Goal: Task Accomplishment & Management: Manage account settings

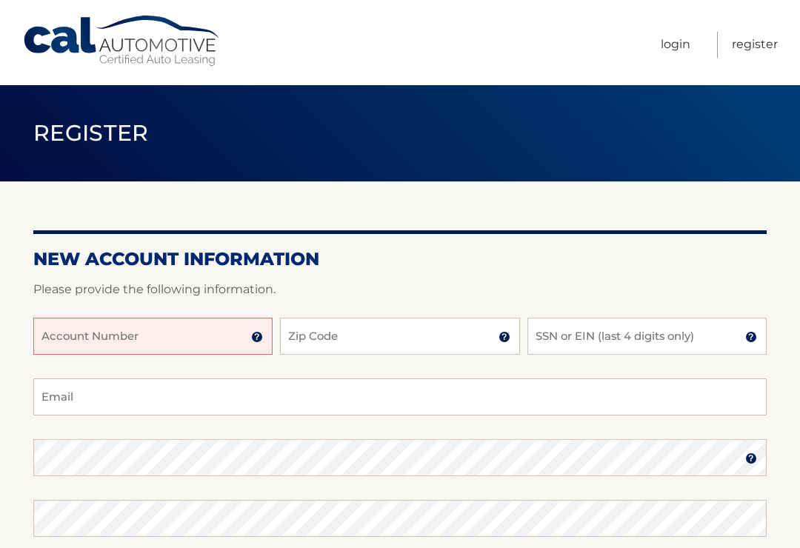
click at [194, 347] on input "Account Number" at bounding box center [152, 336] width 239 height 37
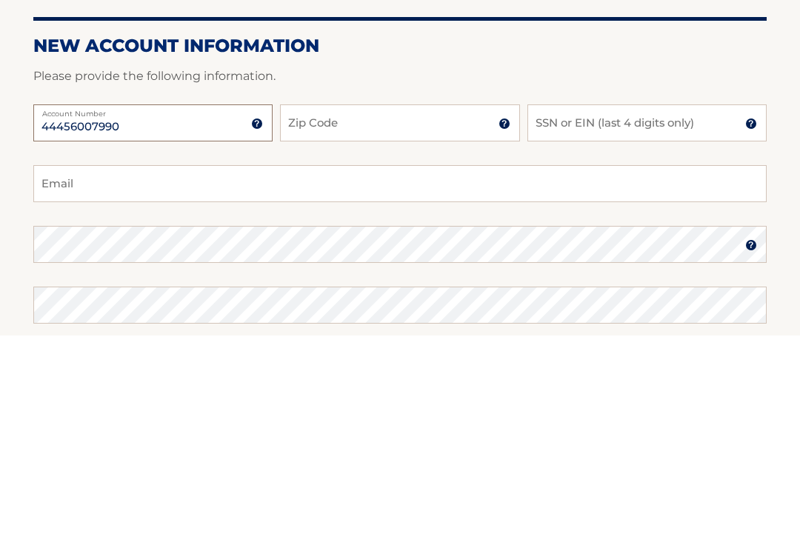
type input "44456007990"
click at [393, 318] on input "Zip Code" at bounding box center [399, 336] width 239 height 37
type input "33010"
click at [594, 318] on input "SSN or EIN (last 4 digits only)" at bounding box center [646, 336] width 239 height 37
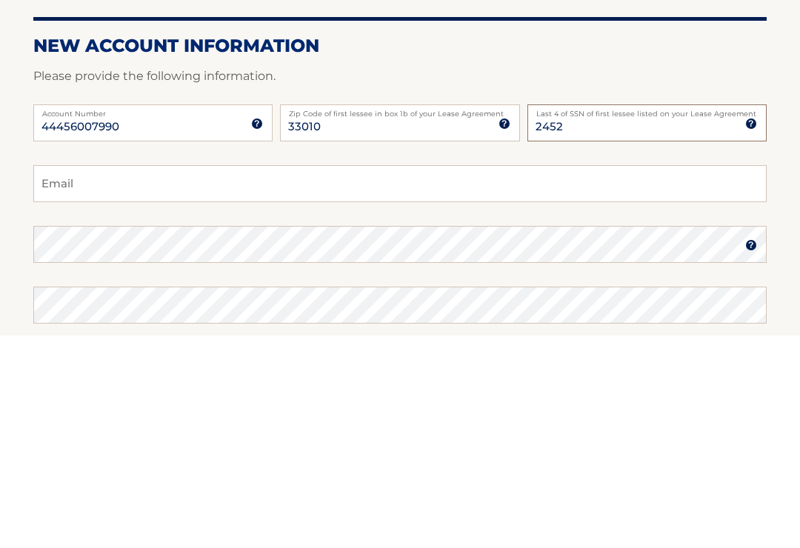
type input "2452"
click at [354, 379] on input "Email" at bounding box center [399, 397] width 733 height 37
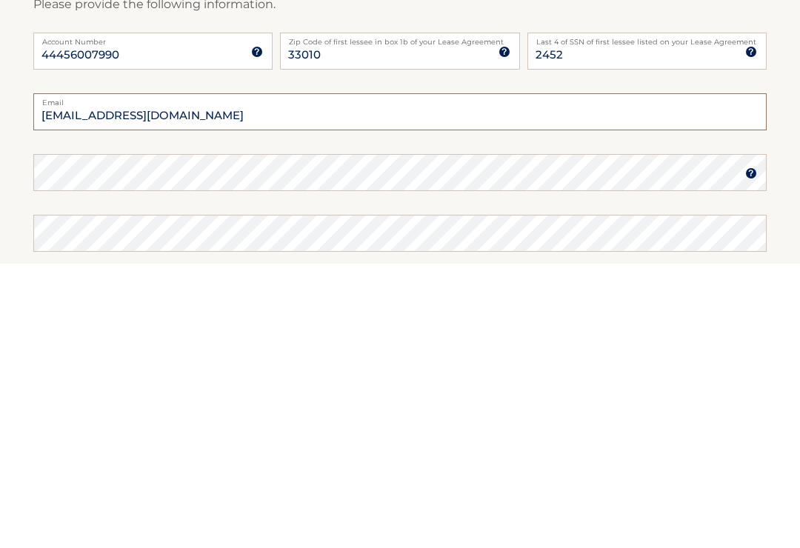
type input "erikamteach@yahoo.com"
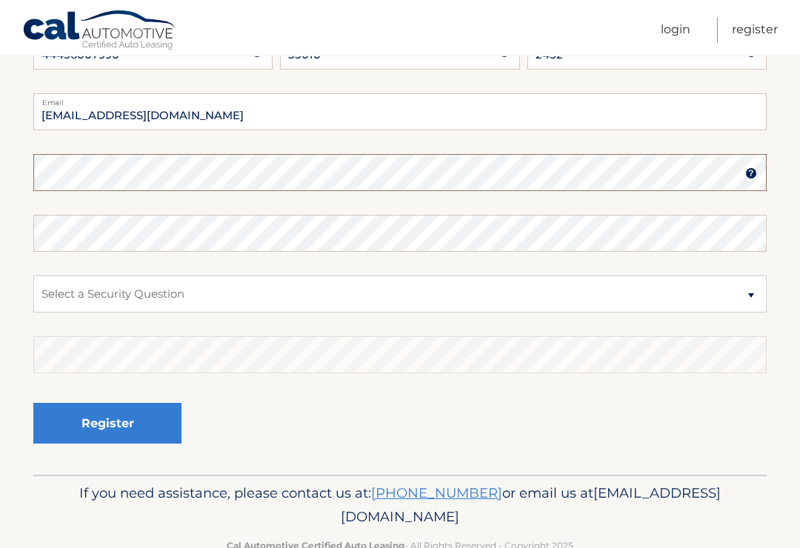
scroll to position [284, 0]
click at [752, 173] on img at bounding box center [751, 174] width 12 height 12
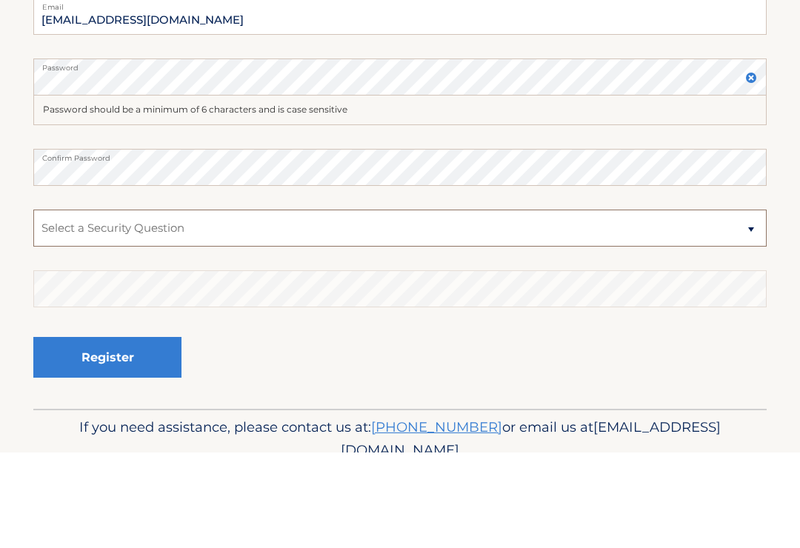
click at [458, 306] on select "Select a Security Question What was the name of your elementary school? What is…" at bounding box center [399, 324] width 733 height 37
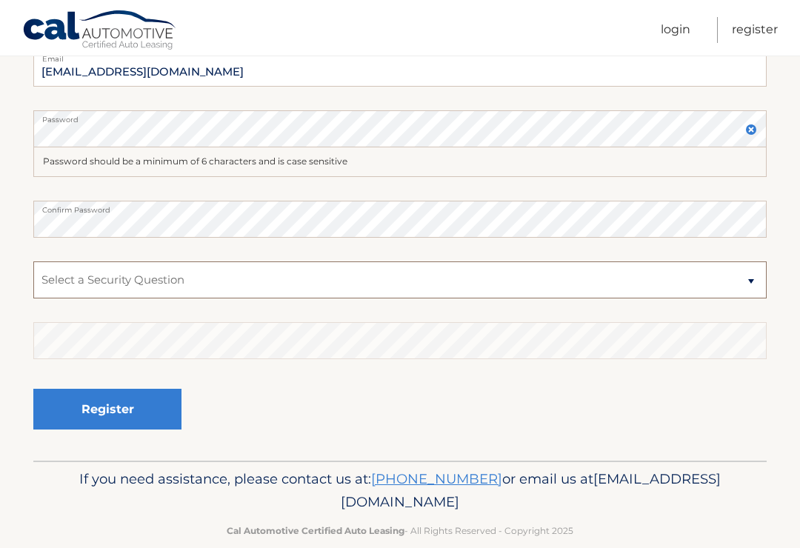
select select "2"
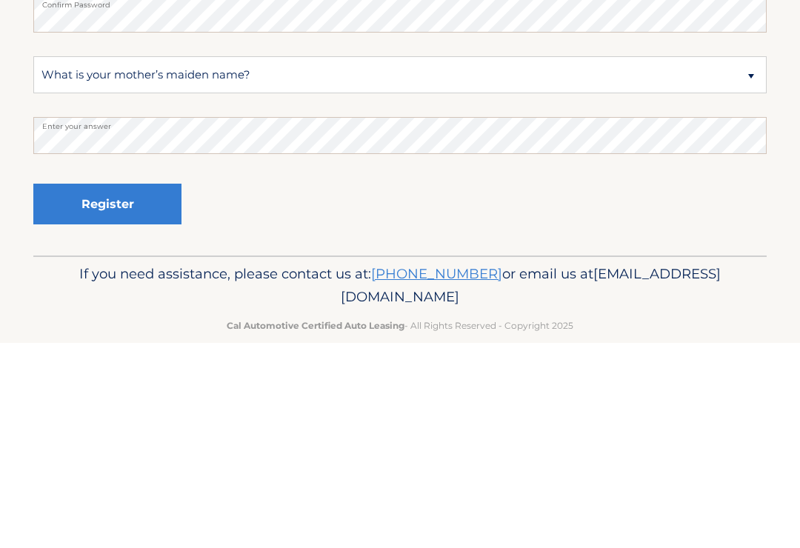
click at [146, 389] on button "Register" at bounding box center [107, 409] width 148 height 41
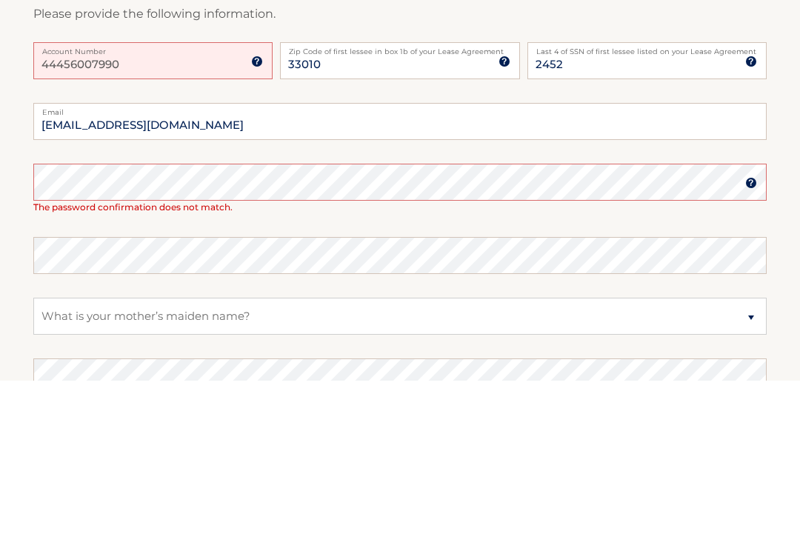
scroll to position [322, 0]
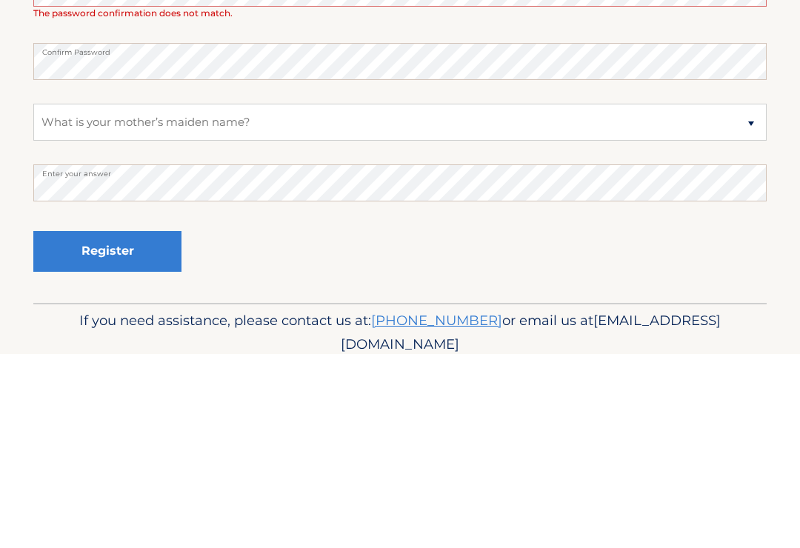
click at [149, 425] on button "Register" at bounding box center [107, 445] width 148 height 41
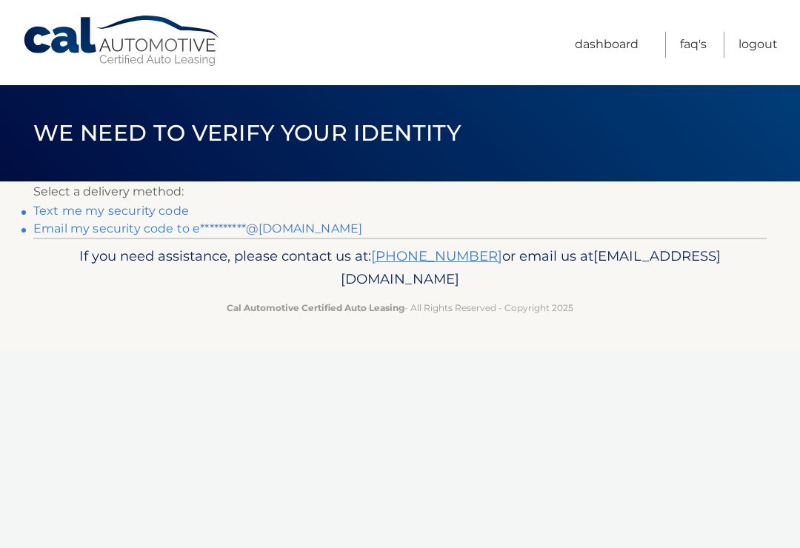
click at [156, 216] on link "Text me my security code" at bounding box center [111, 211] width 156 height 14
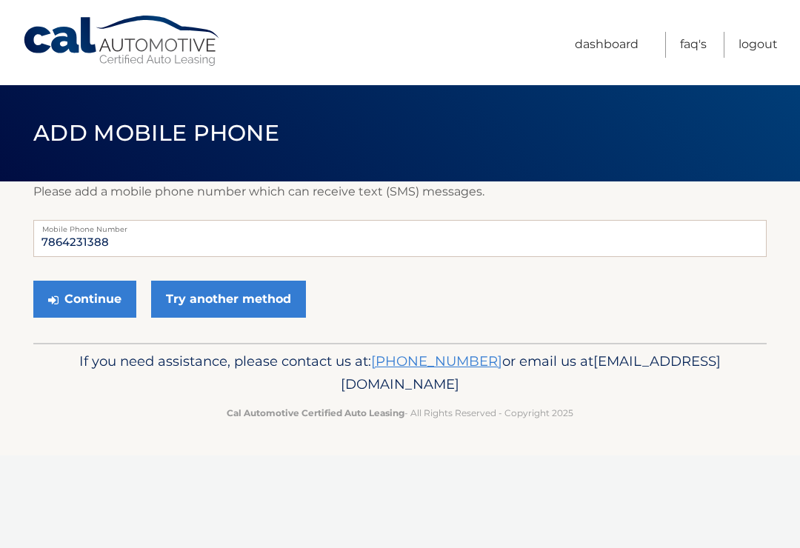
click at [104, 310] on button "Continue" at bounding box center [84, 299] width 103 height 37
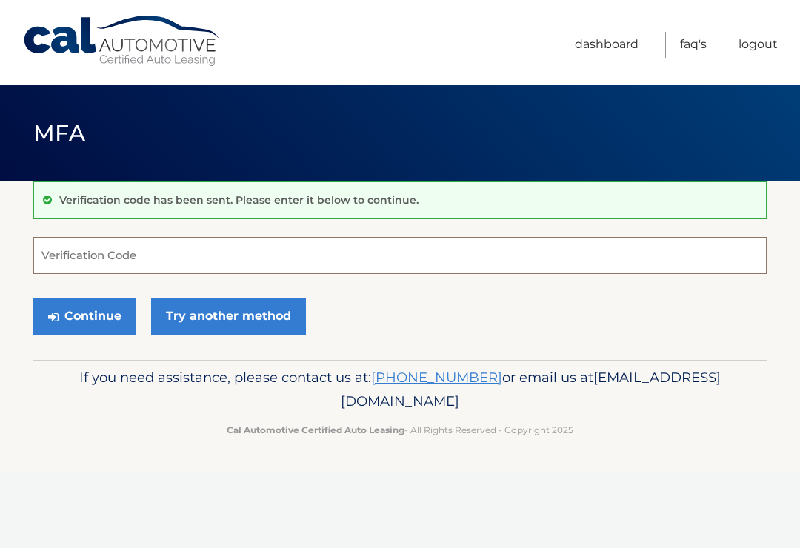
click at [363, 256] on input "Verification Code" at bounding box center [399, 255] width 733 height 37
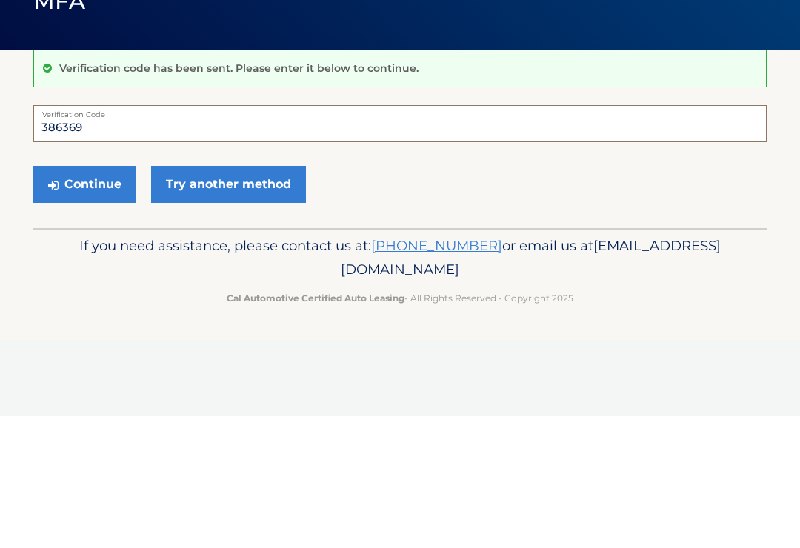
type input "386369"
click at [108, 298] on button "Continue" at bounding box center [84, 316] width 103 height 37
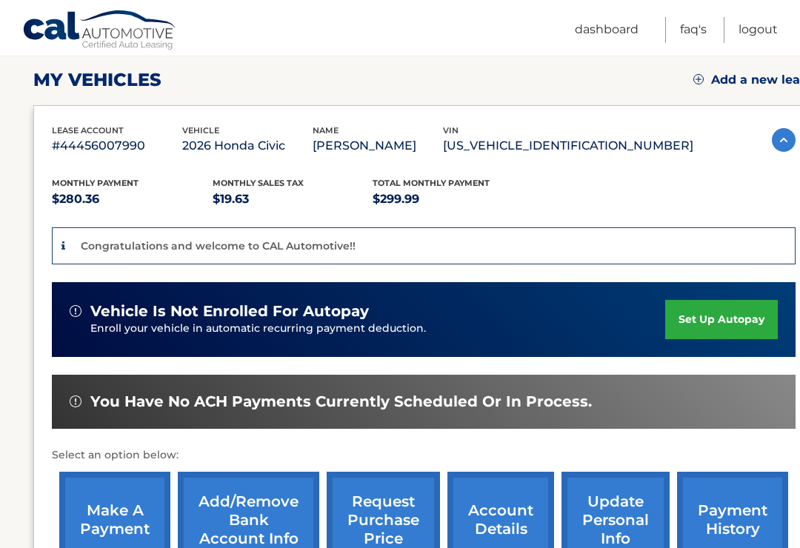
scroll to position [186, 0]
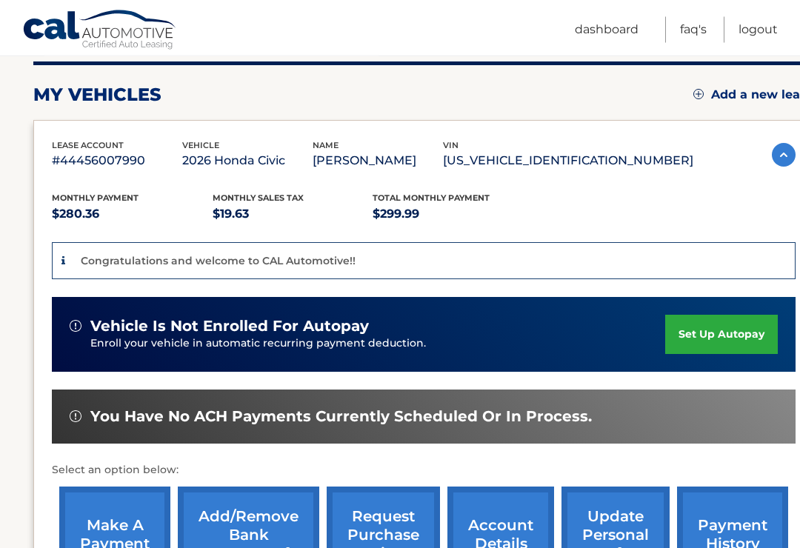
click at [729, 342] on link "set up autopay" at bounding box center [721, 335] width 113 height 39
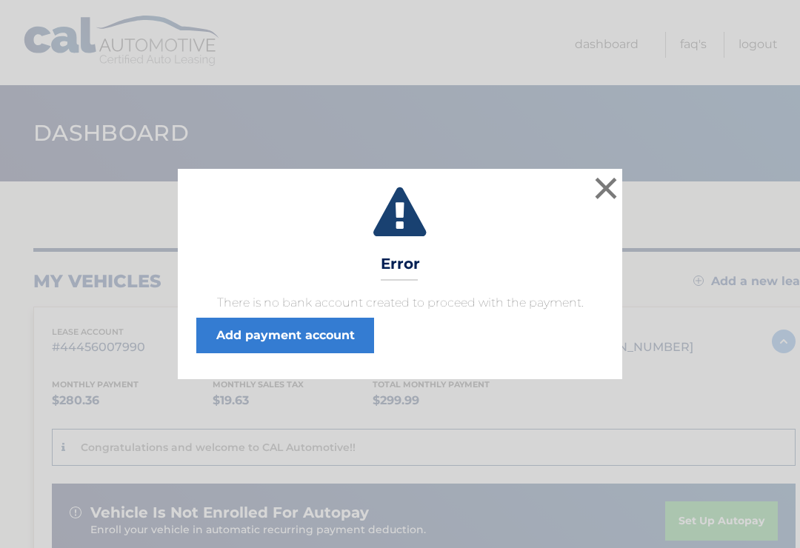
click at [330, 342] on link "Add payment account" at bounding box center [285, 336] width 178 height 36
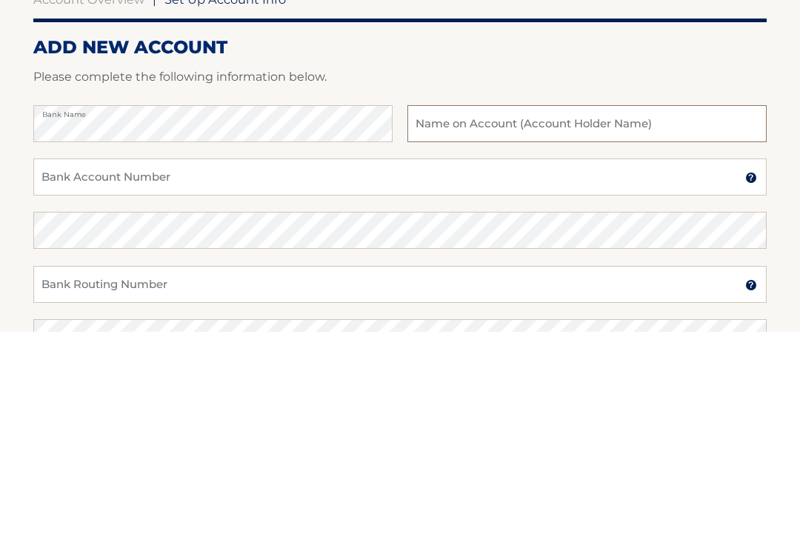
click at [607, 322] on input "text" at bounding box center [586, 340] width 359 height 37
type input "Erika Muniz"
click at [539, 375] on input "Bank Account Number" at bounding box center [399, 393] width 733 height 37
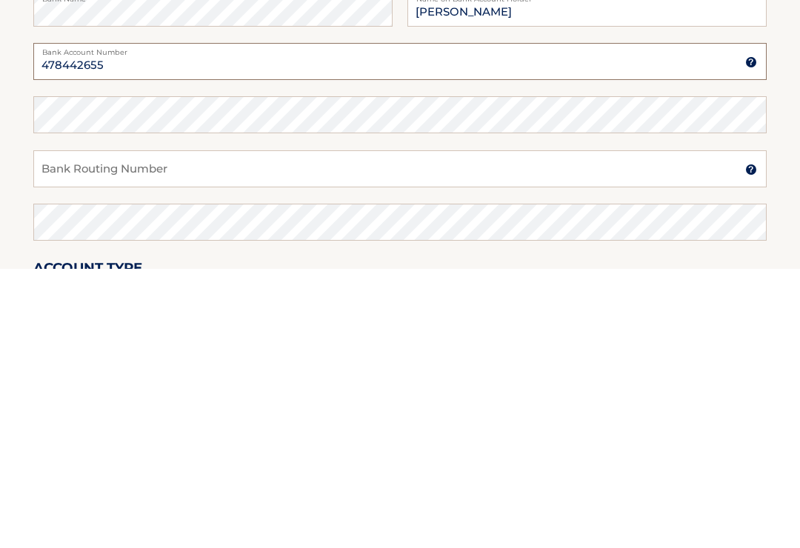
scroll to position [53, 0]
type input "478442655"
click at [319, 429] on input "Bank Routing Number" at bounding box center [399, 447] width 733 height 37
type input "267084131"
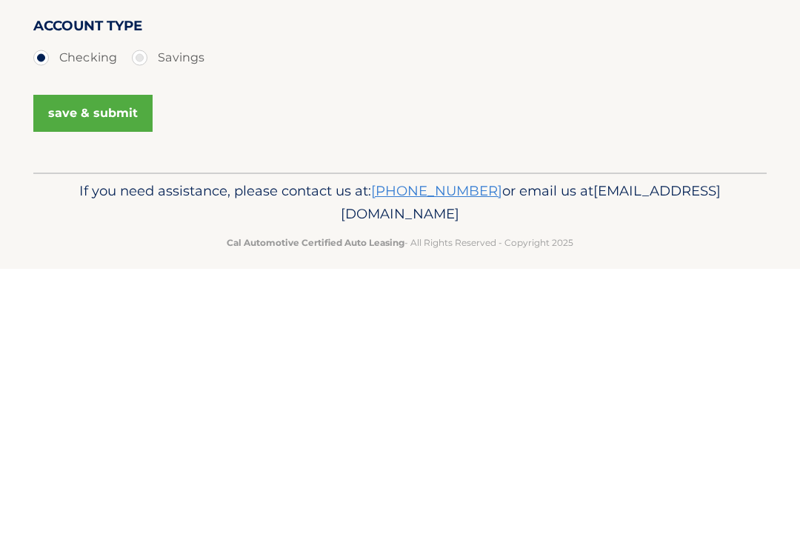
scroll to position [304, 0]
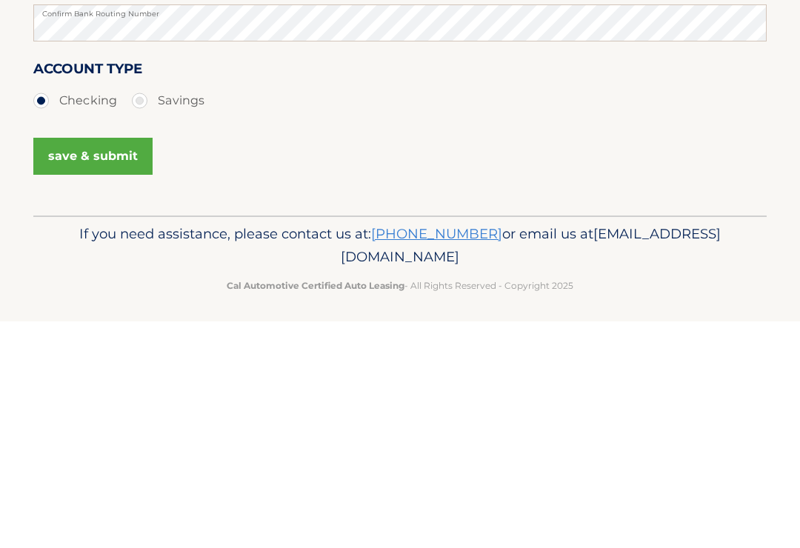
click at [120, 364] on button "save & submit" at bounding box center [92, 382] width 119 height 37
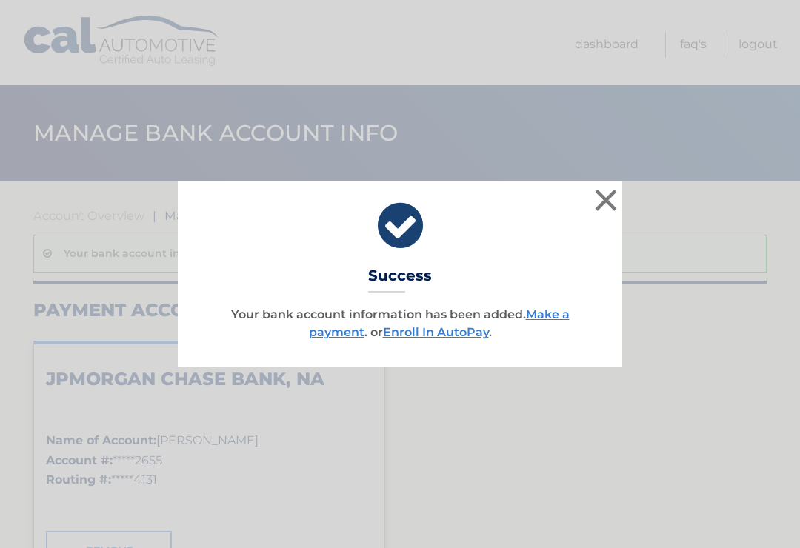
click at [598, 202] on button "×" at bounding box center [606, 200] width 30 height 30
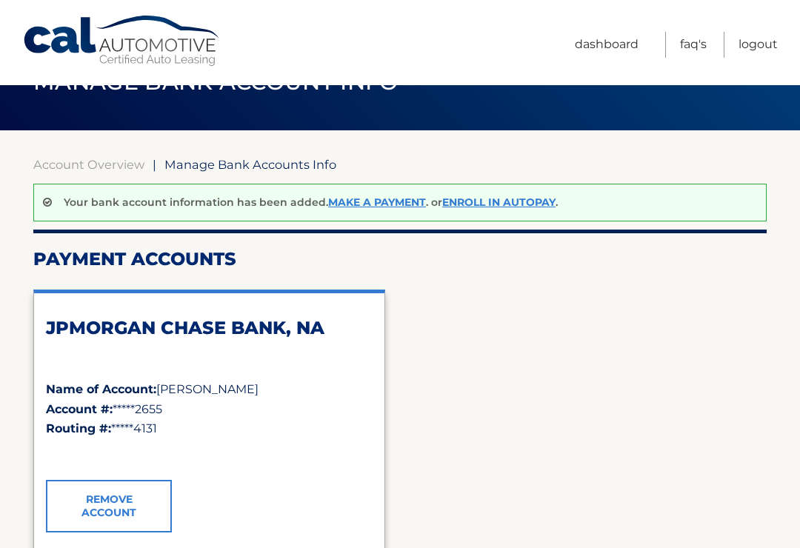
scroll to position [43, 0]
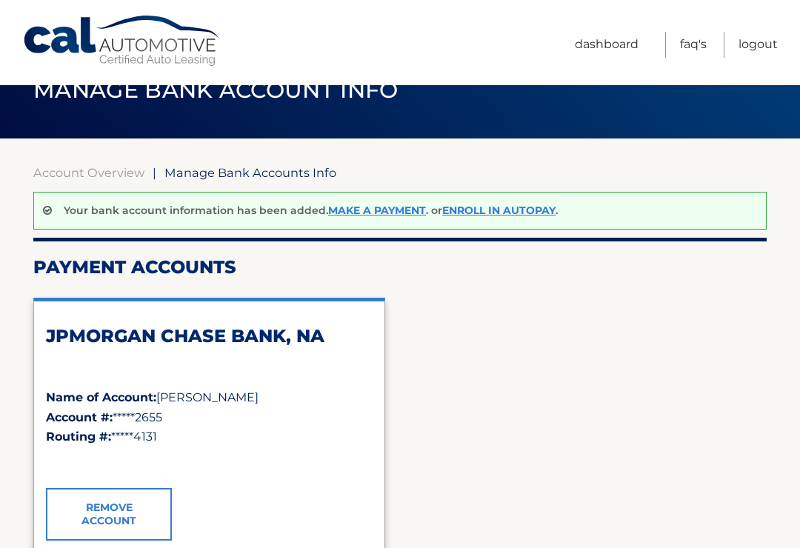
click at [513, 213] on link "Enroll In AutoPay" at bounding box center [498, 210] width 113 height 13
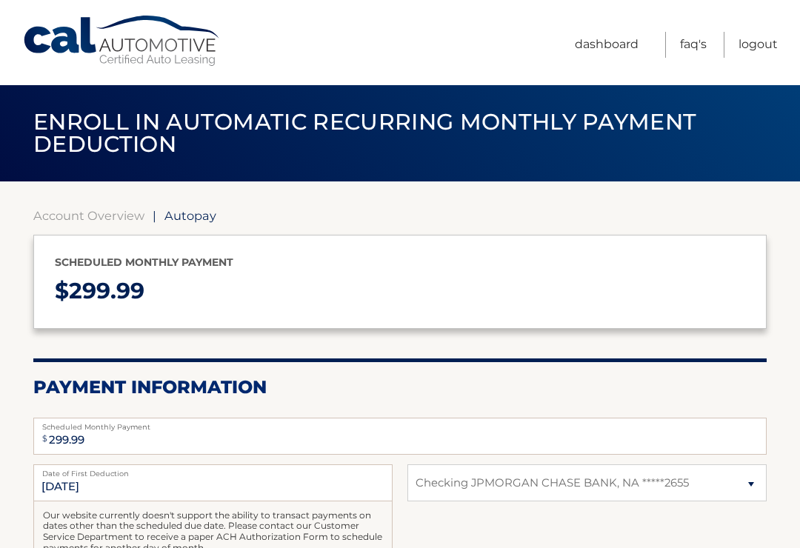
select select "ZTE2OGJjMTgtZWJmNS00YzZjLWJlYmEtNTM2OWRmMGJhZjI2"
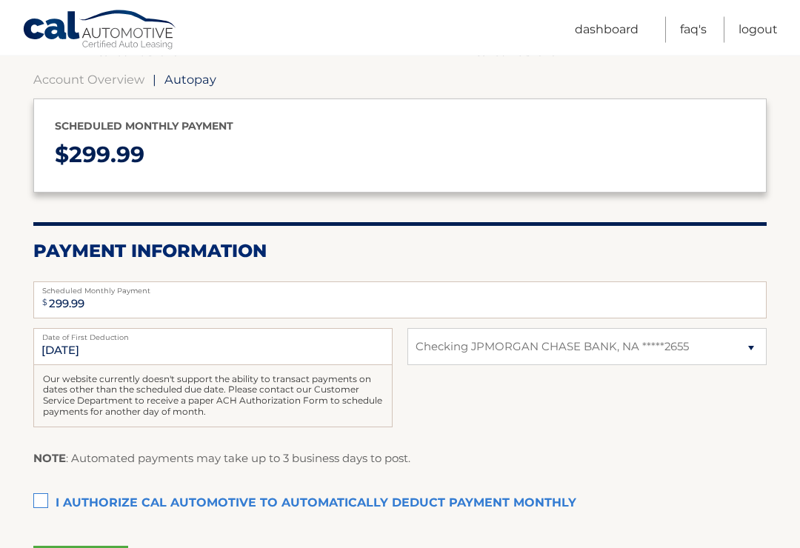
scroll to position [149, 0]
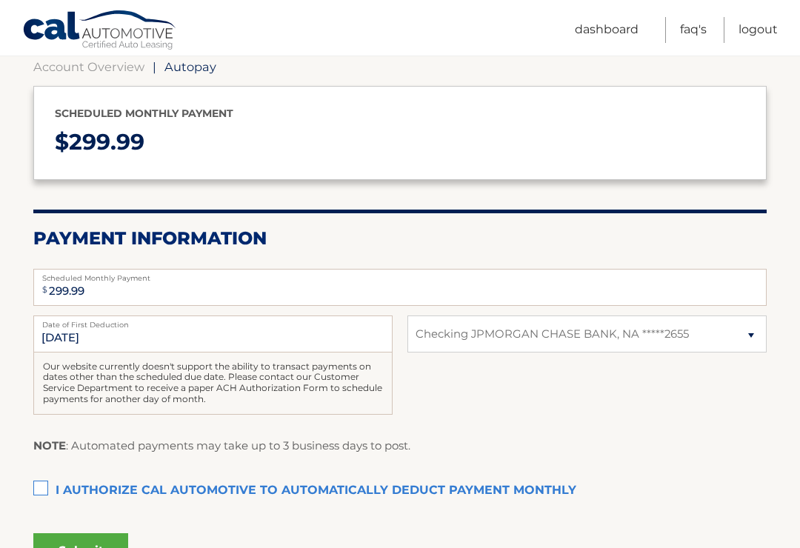
click at [41, 483] on label "I authorize cal automotive to automatically deduct payment monthly This checkbo…" at bounding box center [399, 491] width 733 height 30
click at [0, 0] on input "I authorize cal automotive to automatically deduct payment monthly This checkbo…" at bounding box center [0, 0] width 0 height 0
click at [97, 545] on button "Submit" at bounding box center [80, 551] width 95 height 36
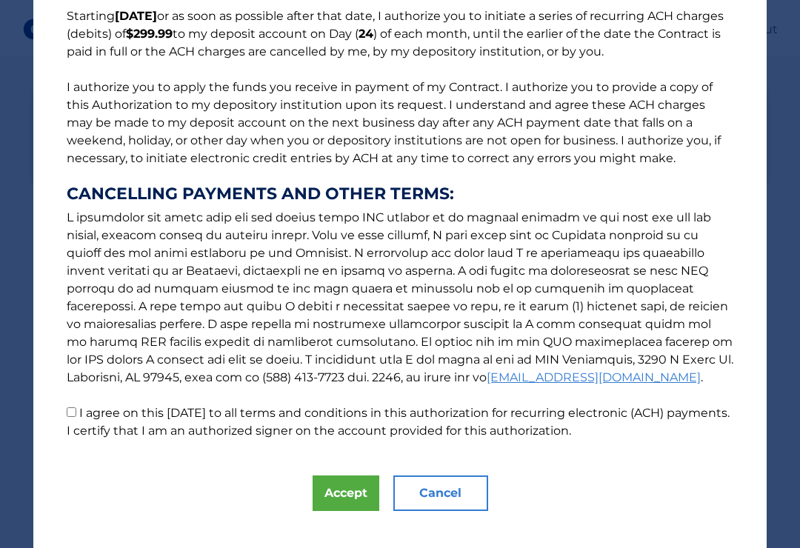
scroll to position [129, 0]
click at [73, 416] on input "I agree on this 09/15/2025 to all terms and conditions in this authorization fo…" at bounding box center [72, 413] width 10 height 10
checkbox input "true"
click at [340, 500] on button "Accept" at bounding box center [346, 494] width 67 height 36
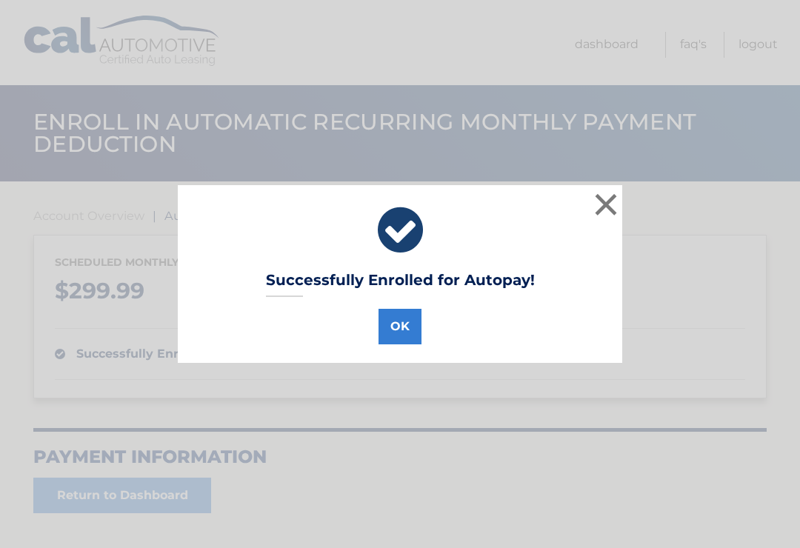
click at [400, 327] on button "OK" at bounding box center [400, 327] width 43 height 36
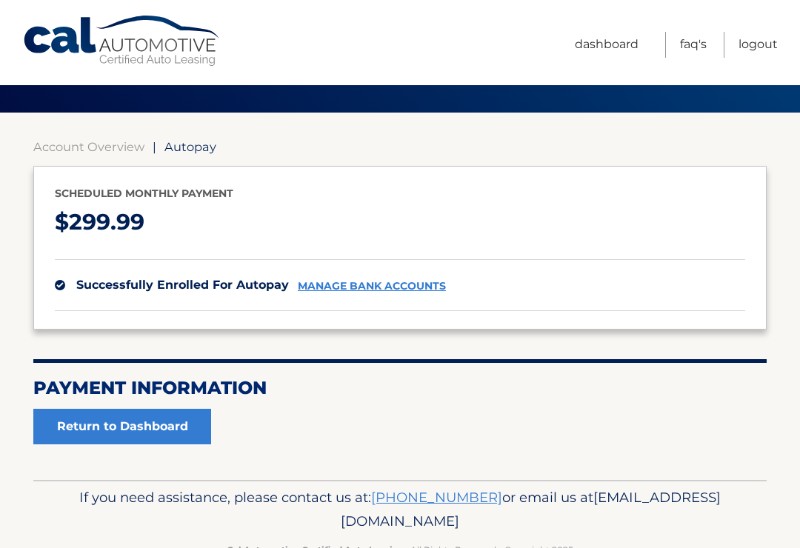
scroll to position [87, 0]
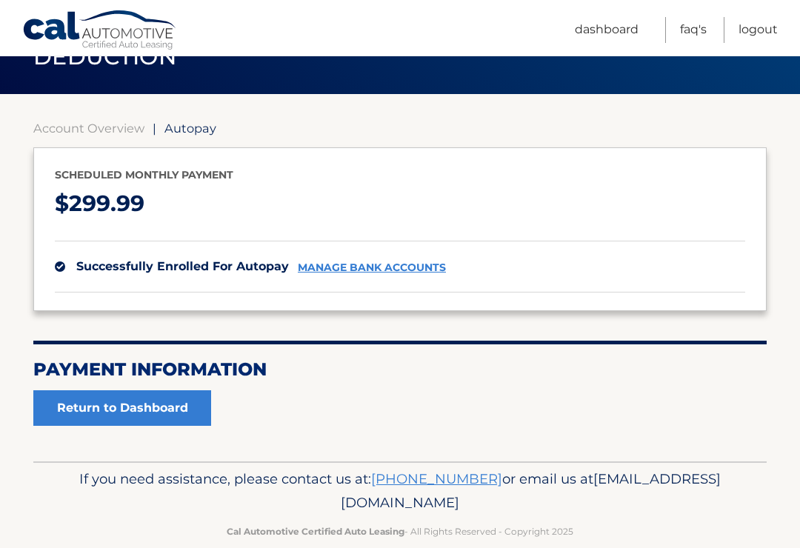
click at [184, 409] on link "Return to Dashboard" at bounding box center [122, 408] width 178 height 36
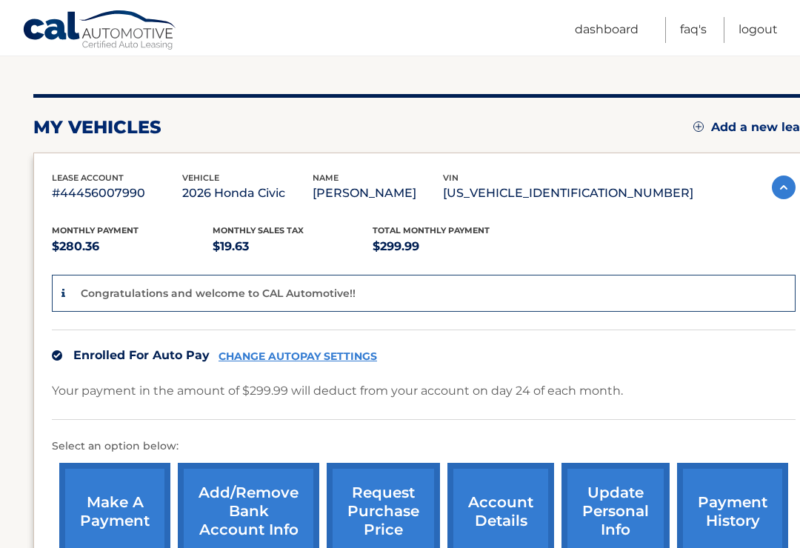
scroll to position [169, 0]
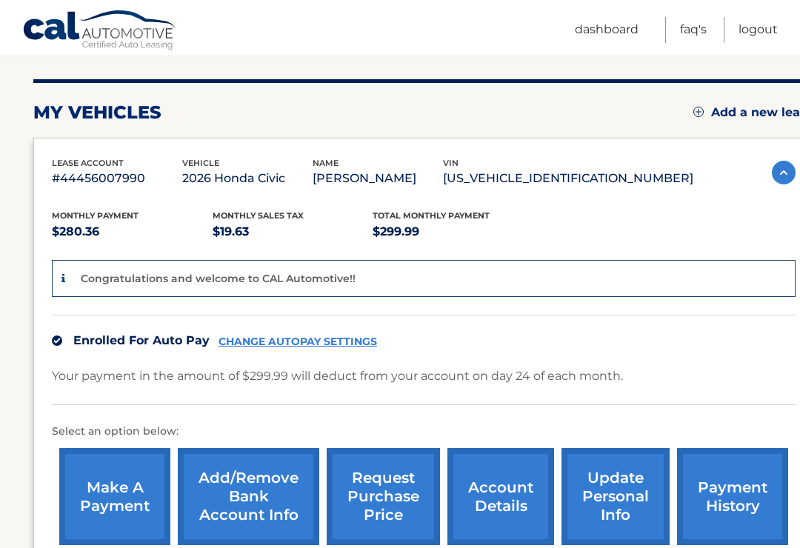
click at [769, 37] on link "Logout" at bounding box center [758, 30] width 39 height 26
